Goal: Task Accomplishment & Management: Complete application form

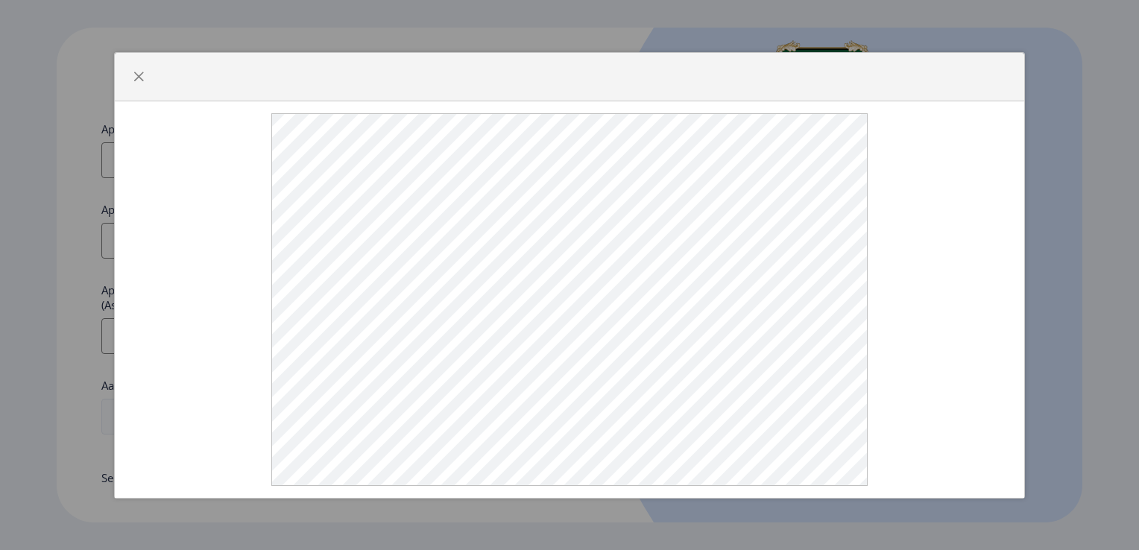
select select
click at [139, 77] on span "button" at bounding box center [139, 77] width 12 height 12
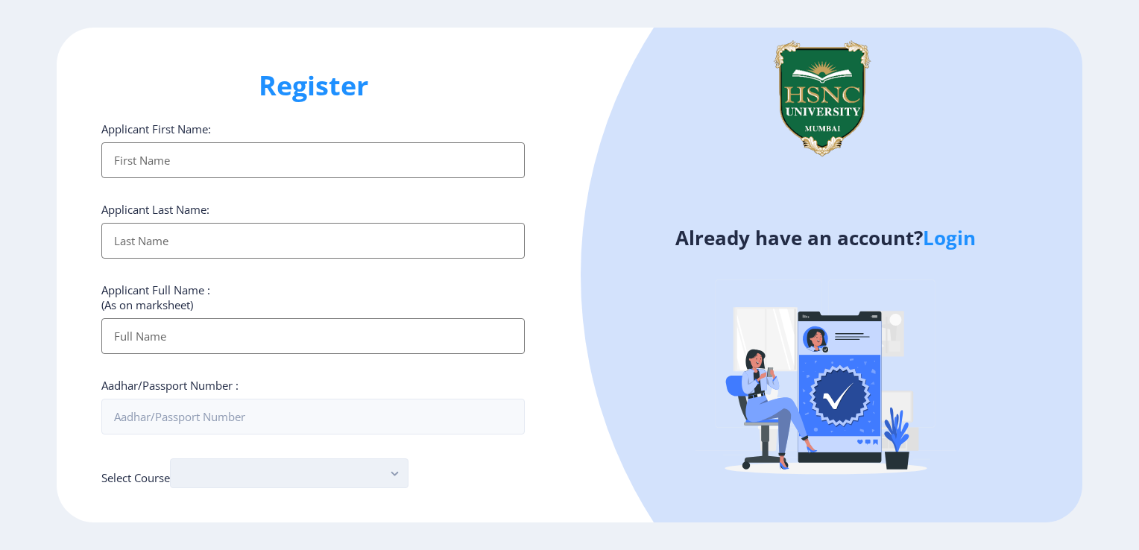
click at [406, 479] on button "button" at bounding box center [289, 473] width 239 height 30
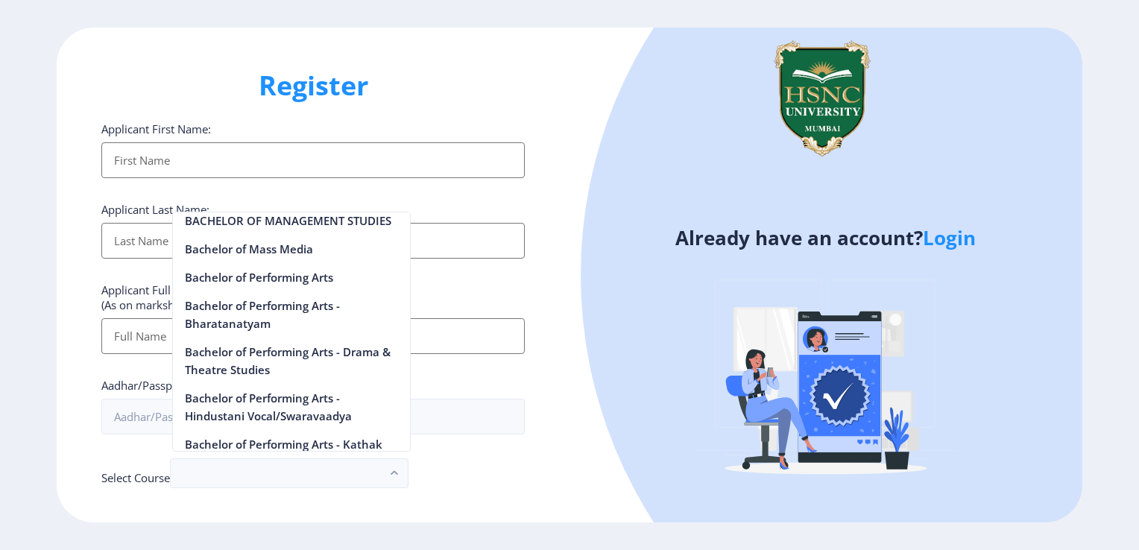
scroll to position [984, 0]
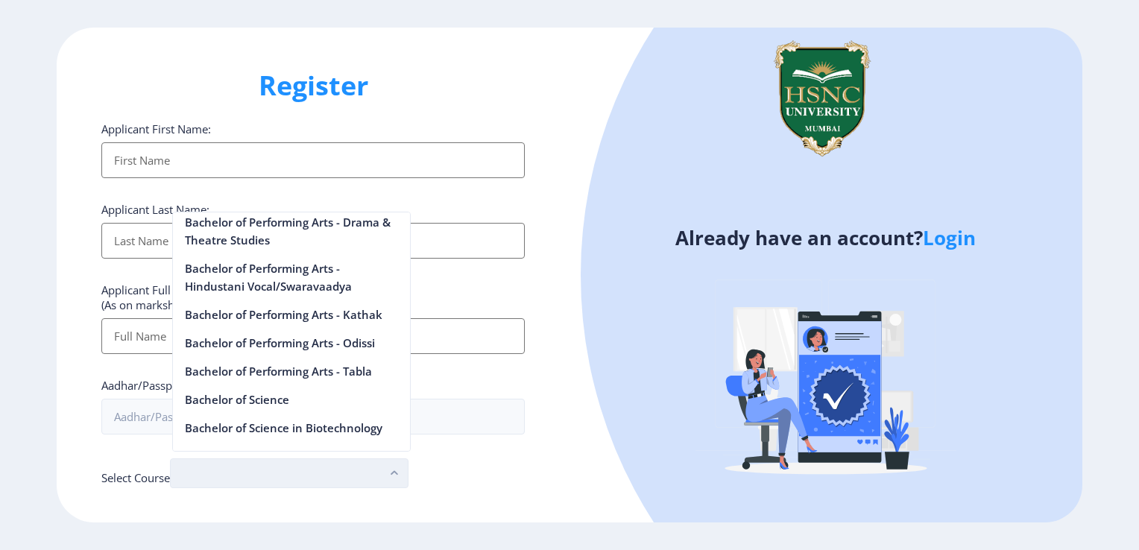
click at [280, 476] on button "button" at bounding box center [289, 473] width 239 height 30
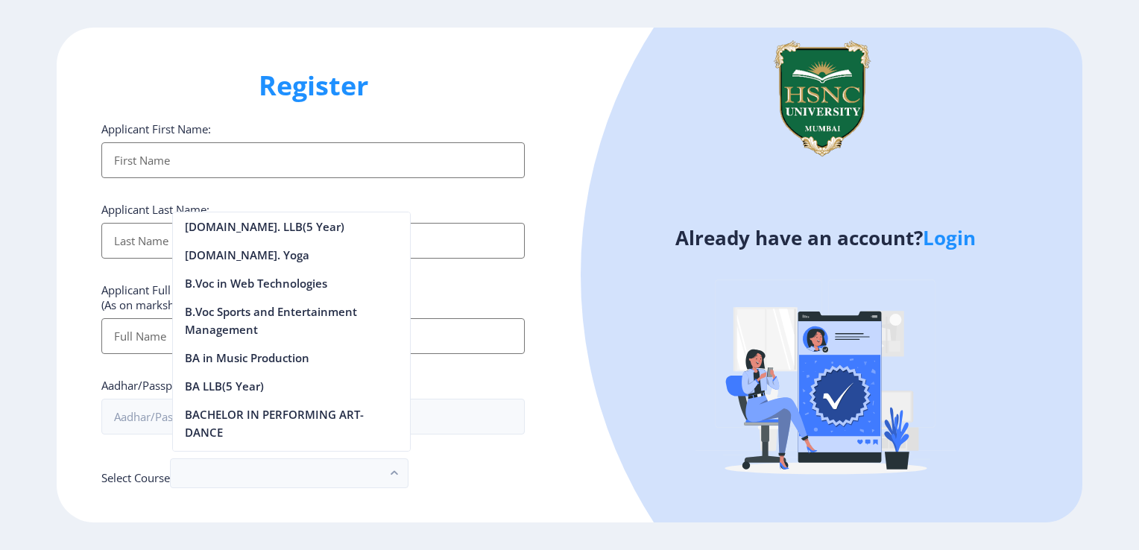
click at [533, 503] on div "Register Applicant First Name: Applicant Last Name: Applicant Full Name : (As o…" at bounding box center [313, 275] width 513 height 495
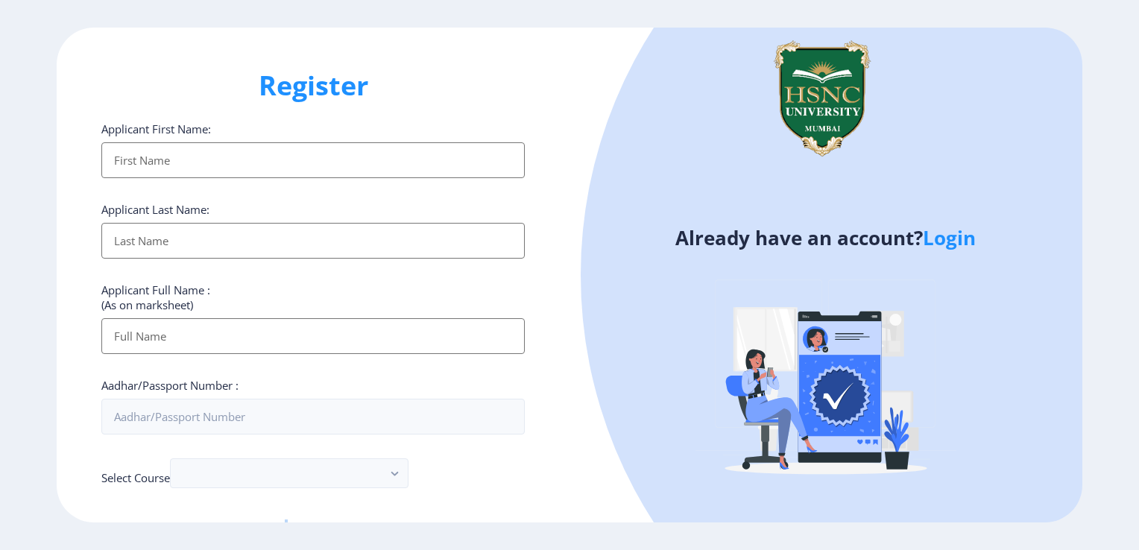
click at [533, 503] on div "Register Applicant First Name: Applicant Last Name: Applicant Full Name : (As o…" at bounding box center [313, 275] width 513 height 495
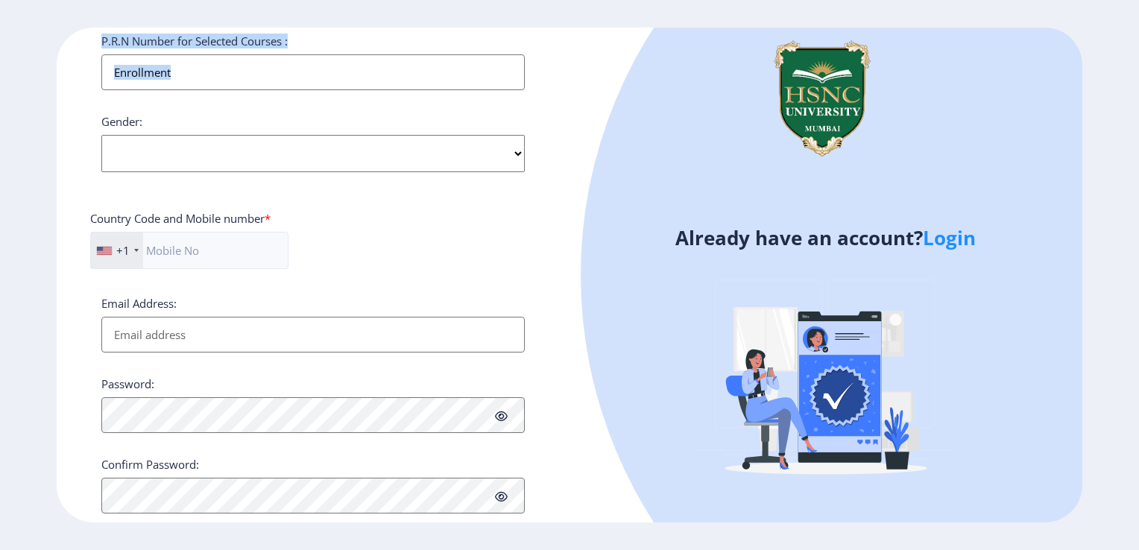
scroll to position [521, 0]
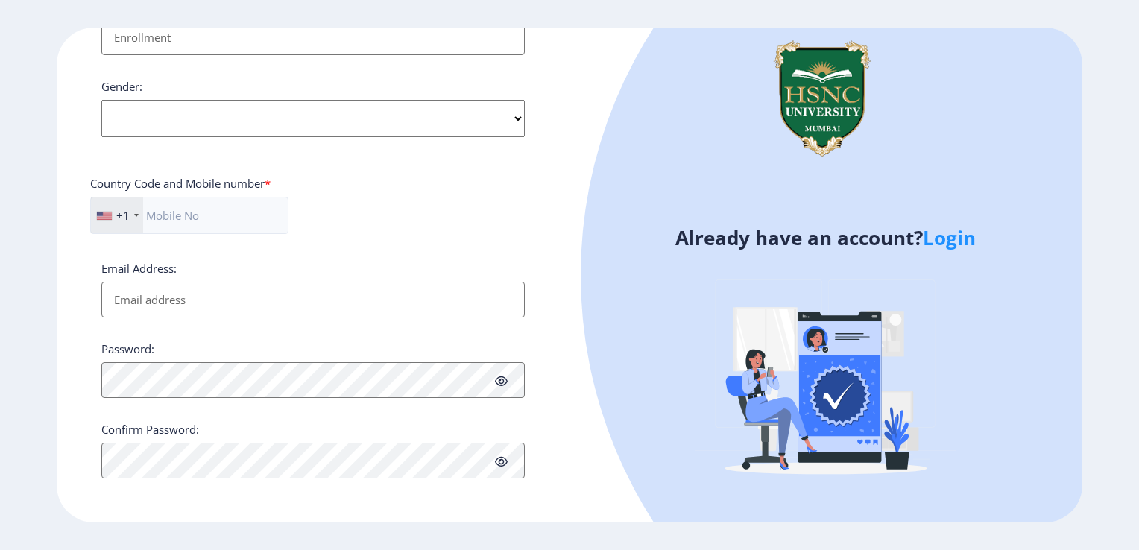
click at [533, 503] on div "Register Applicant First Name: Applicant Last Name: Applicant Full Name : (As o…" at bounding box center [313, 275] width 513 height 495
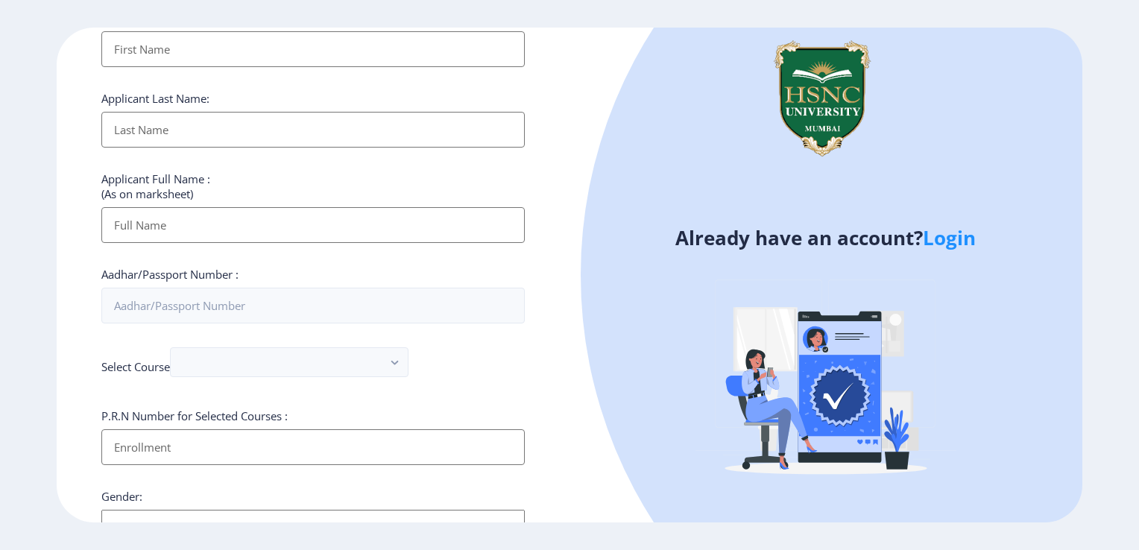
scroll to position [0, 0]
